Goal: Task Accomplishment & Management: Manage account settings

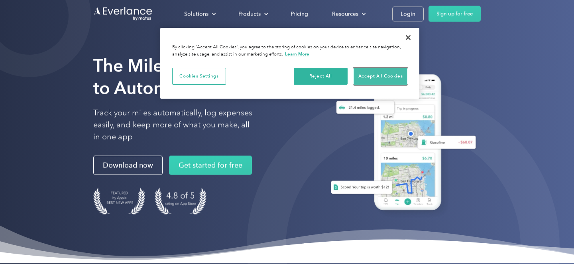
click at [368, 76] on button "Accept All Cookies" at bounding box center [381, 76] width 54 height 17
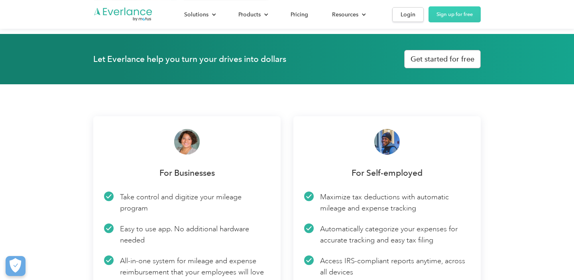
scroll to position [976, 0]
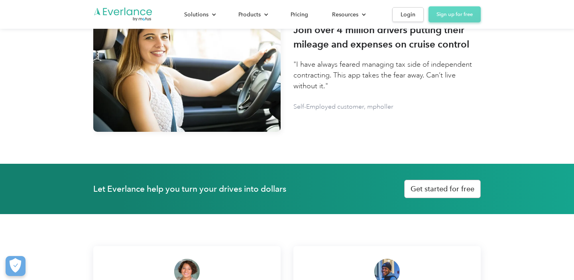
click at [460, 15] on link "Sign up for free" at bounding box center [455, 14] width 52 height 16
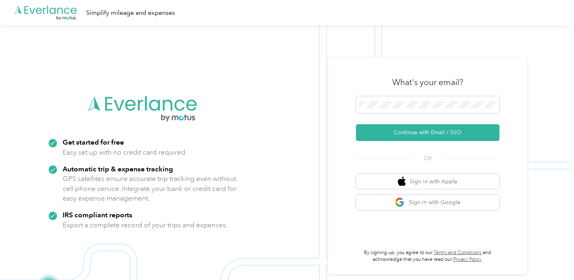
click at [348, 145] on div "What's your email? Continue with Email / SSO OR Sign in with Apple Sign in with…" at bounding box center [427, 165] width 199 height 217
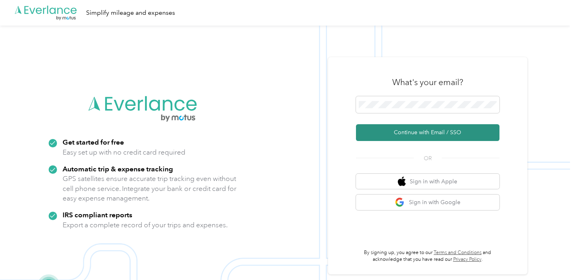
click at [424, 129] on button "Continue with Email / SSO" at bounding box center [428, 132] width 144 height 17
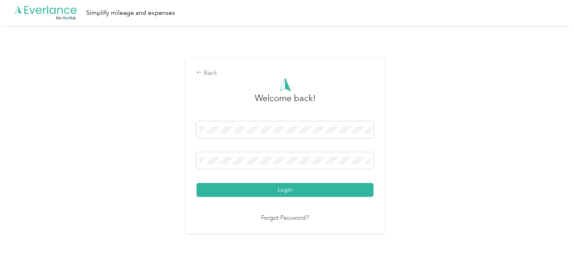
click at [285, 219] on link "Forgot Password?" at bounding box center [285, 217] width 48 height 9
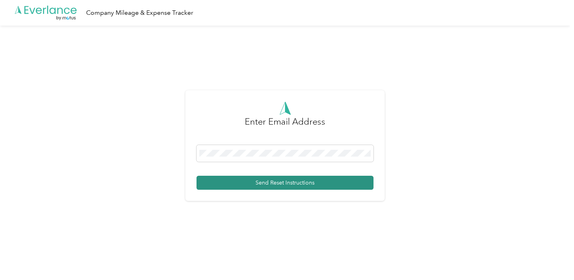
click at [267, 181] on button "Send Reset Instructions" at bounding box center [285, 182] width 177 height 14
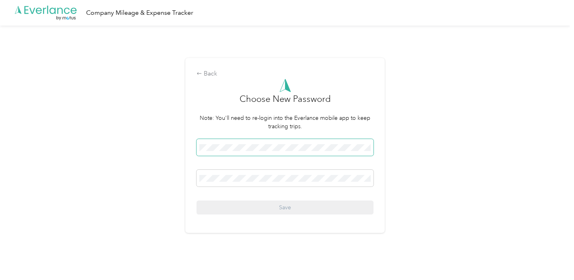
click at [232, 151] on span at bounding box center [285, 147] width 177 height 17
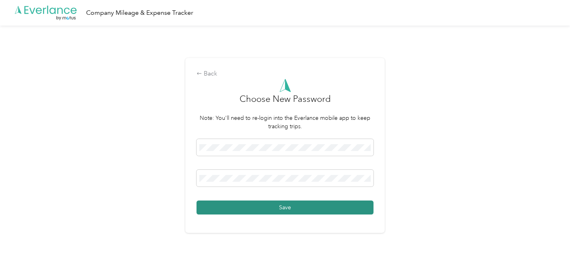
click at [257, 205] on button "Save" at bounding box center [285, 207] width 177 height 14
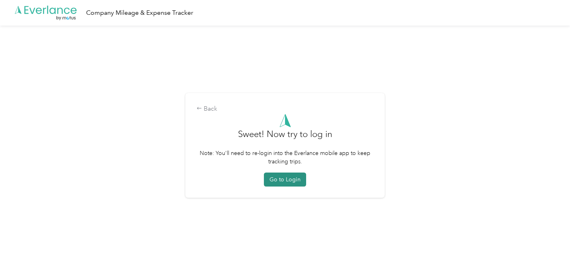
click at [294, 177] on button "Go to Login" at bounding box center [285, 179] width 42 height 14
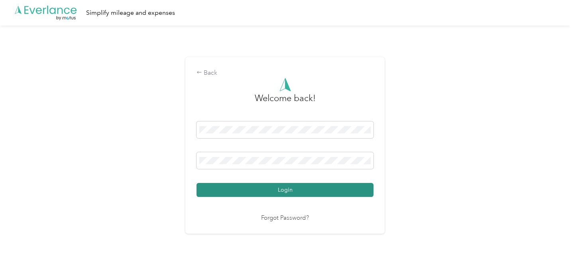
click at [254, 189] on button "Login" at bounding box center [285, 190] width 177 height 14
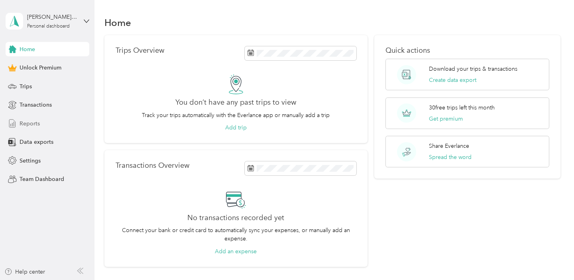
click at [36, 130] on div "Reports" at bounding box center [48, 123] width 84 height 14
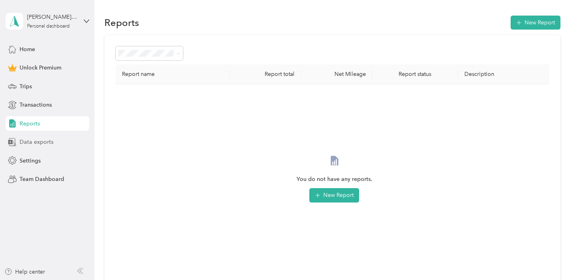
click at [36, 141] on span "Data exports" at bounding box center [37, 142] width 34 height 8
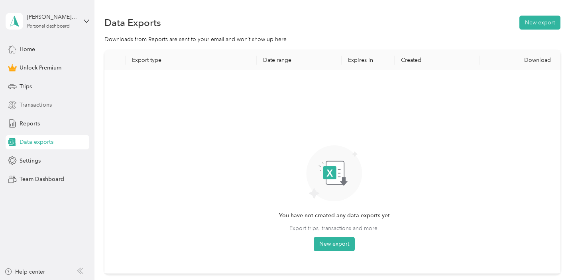
click at [31, 100] on div "Transactions" at bounding box center [48, 105] width 84 height 14
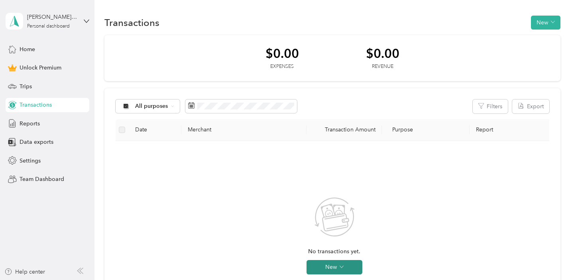
click at [338, 264] on button "New" at bounding box center [335, 267] width 56 height 14
click at [268, 174] on div "No transactions yet. New" at bounding box center [334, 242] width 425 height 190
click at [163, 107] on span "All purposes" at bounding box center [151, 106] width 33 height 6
click at [398, 155] on div "No transactions yet. New" at bounding box center [334, 242] width 425 height 190
click at [24, 122] on span "Reports" at bounding box center [30, 123] width 20 height 8
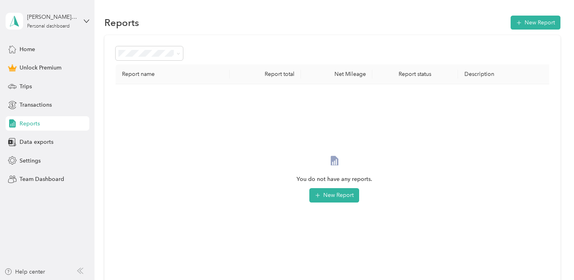
click at [262, 94] on div "You do not have any reports. New Report" at bounding box center [334, 186] width 425 height 190
click at [50, 177] on span "Team Dashboard" at bounding box center [42, 179] width 45 height 8
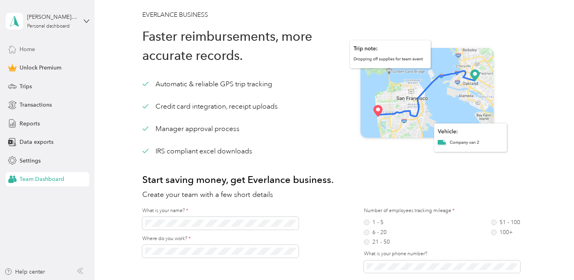
click at [33, 47] on span "Home" at bounding box center [28, 49] width 16 height 8
